Goal: Information Seeking & Learning: Learn about a topic

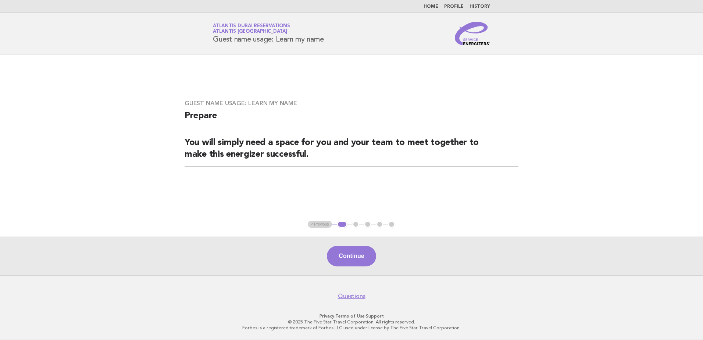
click at [434, 5] on link "Home" at bounding box center [431, 6] width 15 height 4
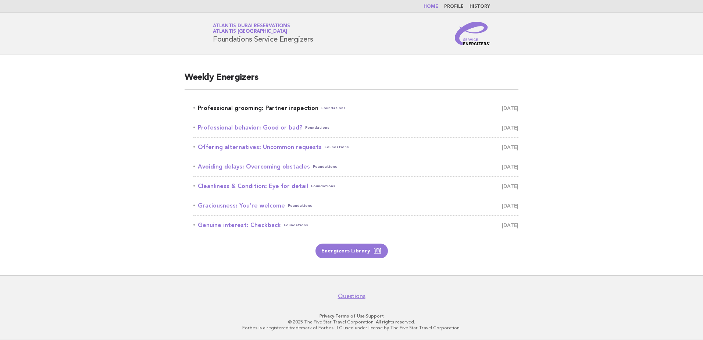
click at [248, 107] on link "Professional grooming: Partner inspection Foundations [DATE]" at bounding box center [355, 108] width 325 height 10
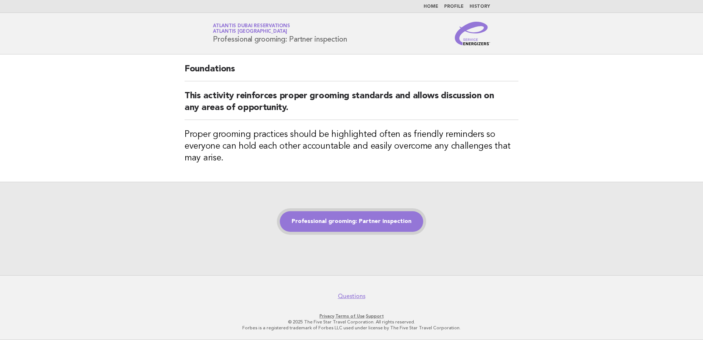
click at [339, 220] on link "Professional grooming: Partner inspection" at bounding box center [351, 221] width 143 height 21
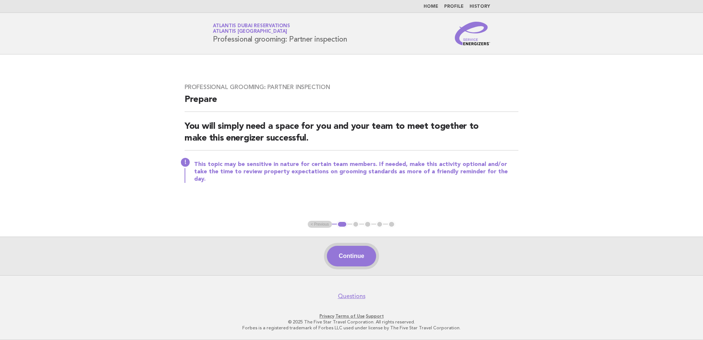
click at [346, 252] on button "Continue" at bounding box center [351, 256] width 49 height 21
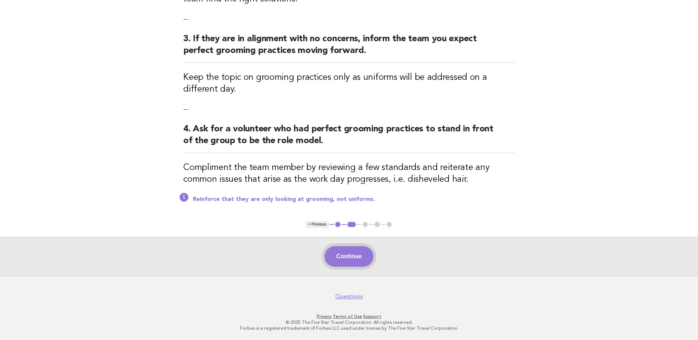
click at [357, 260] on button "Continue" at bounding box center [348, 256] width 49 height 21
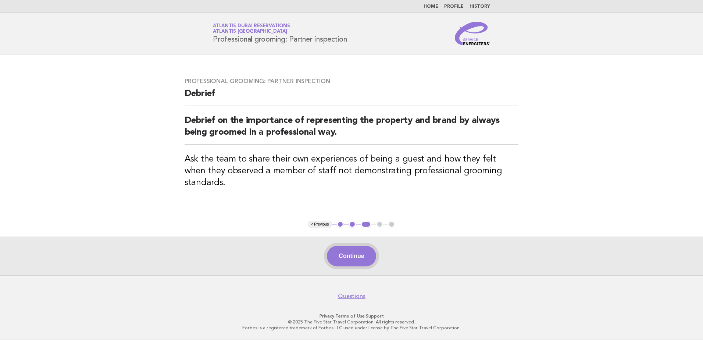
click at [363, 255] on button "Continue" at bounding box center [351, 256] width 49 height 21
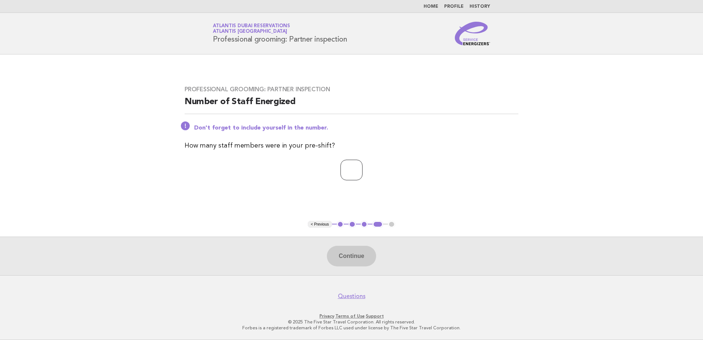
click at [342, 171] on input "number" at bounding box center [351, 170] width 22 height 21
type input "*"
click at [350, 258] on button "Continue" at bounding box center [351, 256] width 49 height 21
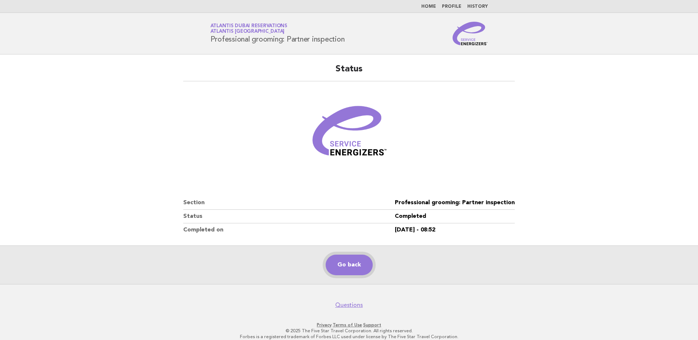
click at [350, 266] on link "Go back" at bounding box center [348, 264] width 47 height 21
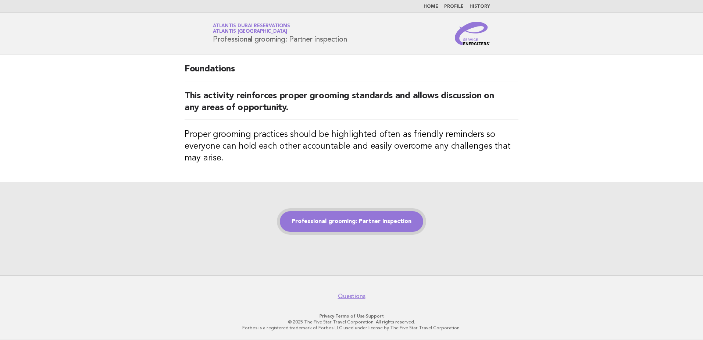
click at [363, 219] on link "Professional grooming: Partner inspection" at bounding box center [351, 221] width 143 height 21
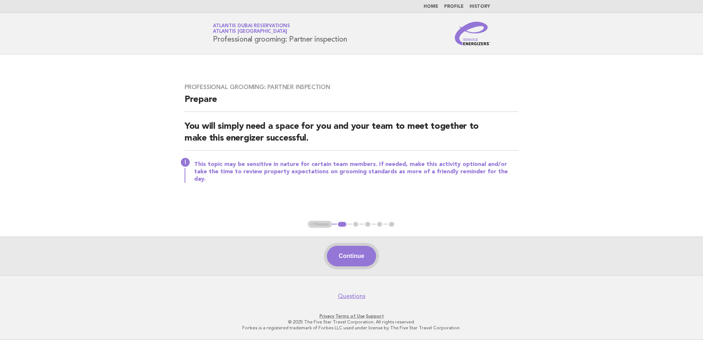
click at [347, 254] on button "Continue" at bounding box center [351, 256] width 49 height 21
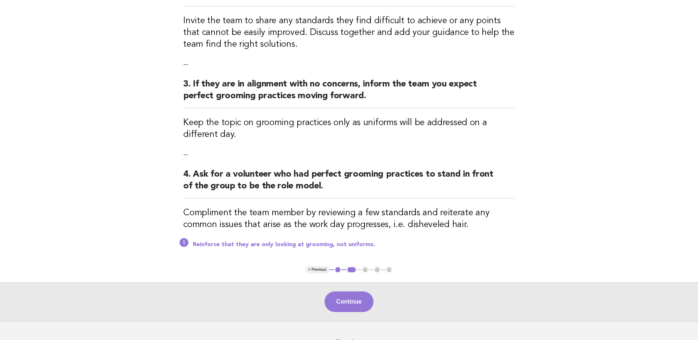
scroll to position [259, 0]
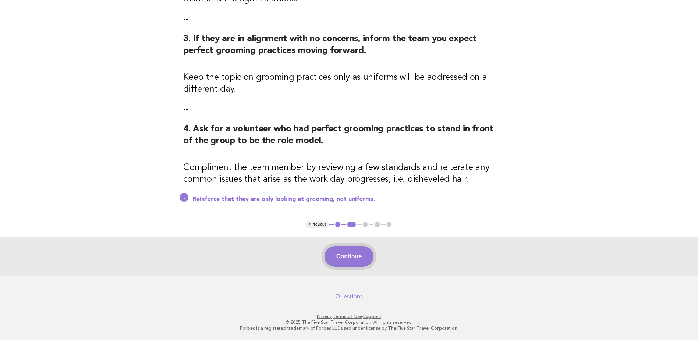
click at [349, 256] on button "Continue" at bounding box center [348, 256] width 49 height 21
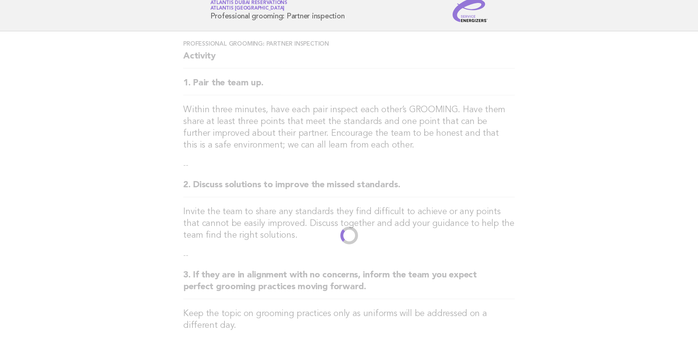
scroll to position [0, 0]
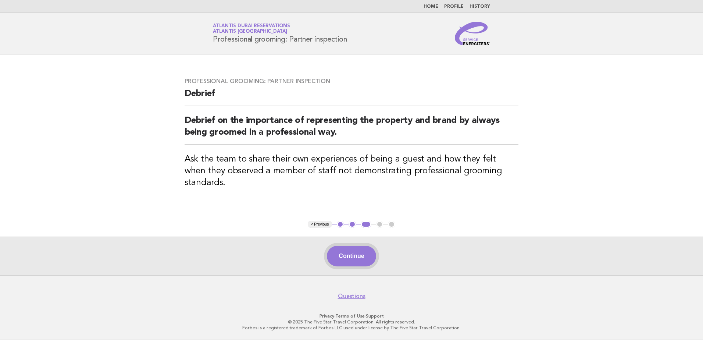
click at [354, 256] on button "Continue" at bounding box center [351, 256] width 49 height 21
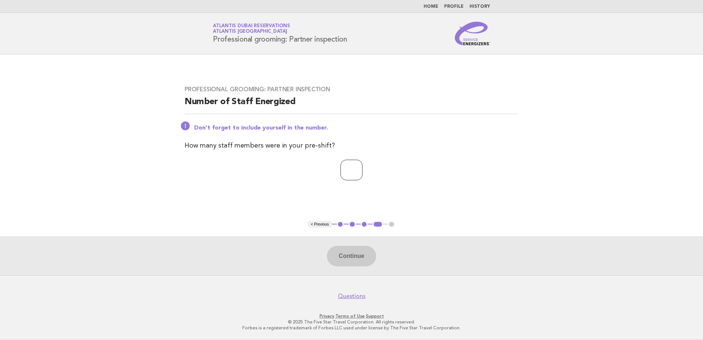
click at [346, 172] on input "number" at bounding box center [351, 170] width 22 height 21
type input "*"
click at [345, 255] on button "Continue" at bounding box center [351, 256] width 49 height 21
